Goal: Information Seeking & Learning: Understand process/instructions

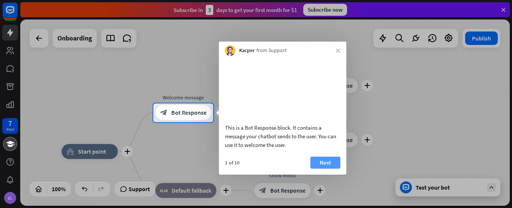
click at [325, 169] on button "Next" at bounding box center [325, 163] width 30 height 12
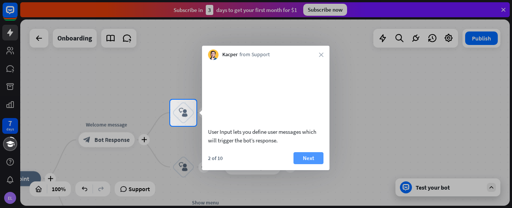
click at [305, 164] on button "Next" at bounding box center [309, 158] width 30 height 12
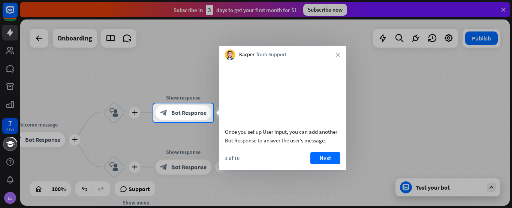
drag, startPoint x: 328, startPoint y: 151, endPoint x: 229, endPoint y: 138, distance: 99.5
click at [232, 138] on div "Once you set up User Input, you can add another Bot Response to answer the user…" at bounding box center [282, 135] width 115 height 17
drag, startPoint x: 226, startPoint y: 140, endPoint x: 318, endPoint y: 147, distance: 92.1
click at [318, 145] on div "Once you set up User Input, you can add another Bot Response to answer the user…" at bounding box center [282, 135] width 115 height 17
drag, startPoint x: 328, startPoint y: 151, endPoint x: 238, endPoint y: 151, distance: 90.3
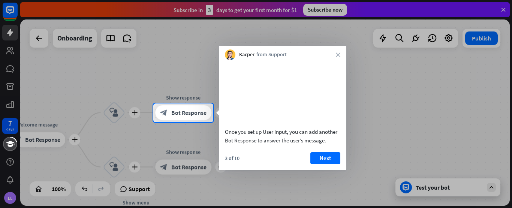
click at [240, 145] on div "Once you set up User Input, you can add another Bot Response to answer the user…" at bounding box center [282, 135] width 115 height 17
click at [326, 164] on button "Next" at bounding box center [325, 158] width 30 height 12
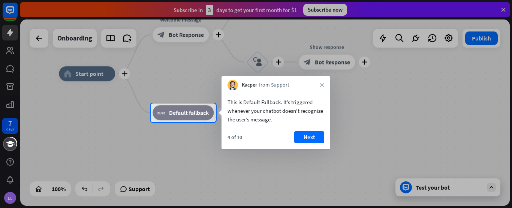
drag, startPoint x: 299, startPoint y: 120, endPoint x: 231, endPoint y: 100, distance: 70.8
click at [231, 100] on div "This is Default Fallback. It’s triggered whenever your chatbot doesn't recogniz…" at bounding box center [276, 111] width 97 height 26
